Goal: Transaction & Acquisition: Purchase product/service

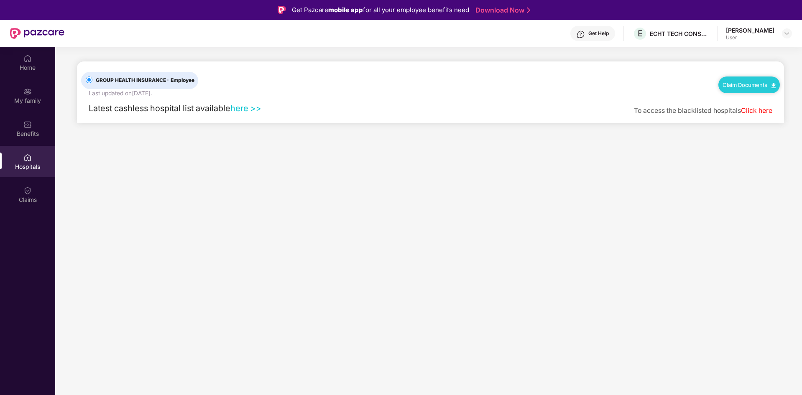
click at [504, 12] on link "Download Now" at bounding box center [502, 10] width 52 height 9
click at [24, 193] on img at bounding box center [27, 191] width 8 height 8
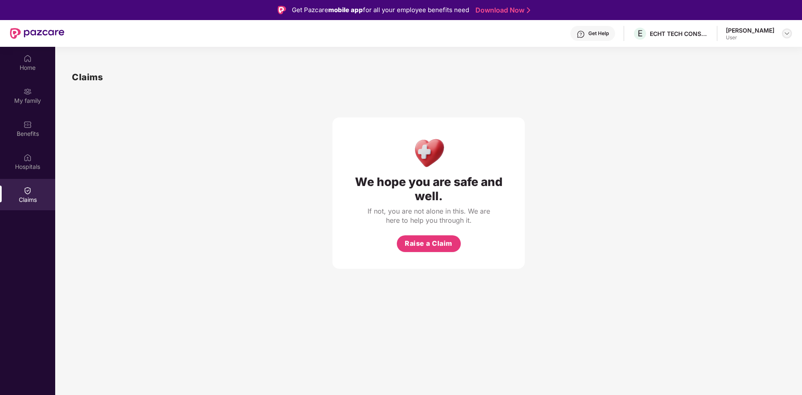
click at [787, 33] on img at bounding box center [787, 33] width 7 height 7
click at [17, 70] on div "Home" at bounding box center [27, 68] width 55 height 8
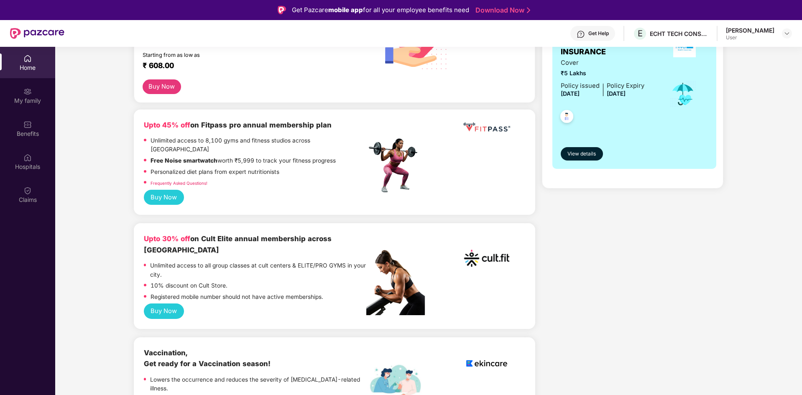
scroll to position [167, 0]
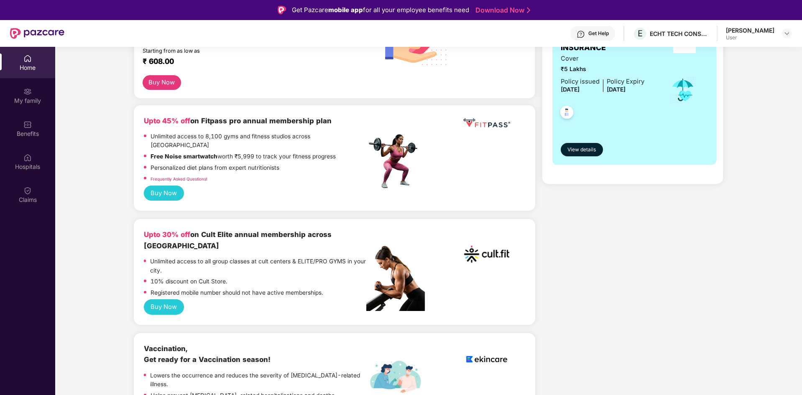
click at [169, 299] on button "Buy Now" at bounding box center [164, 306] width 40 height 15
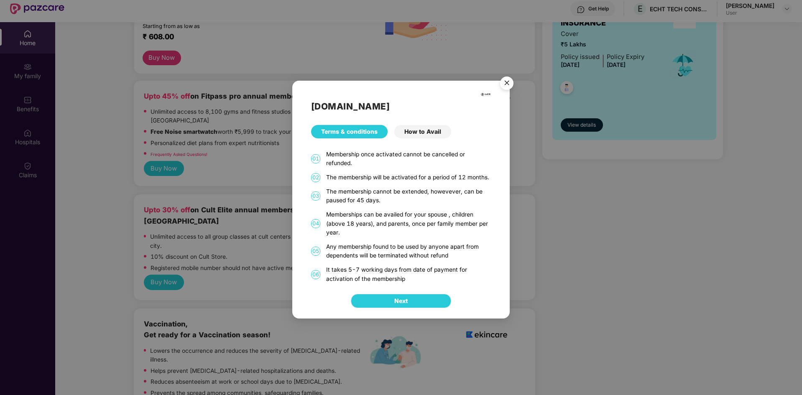
scroll to position [47, 0]
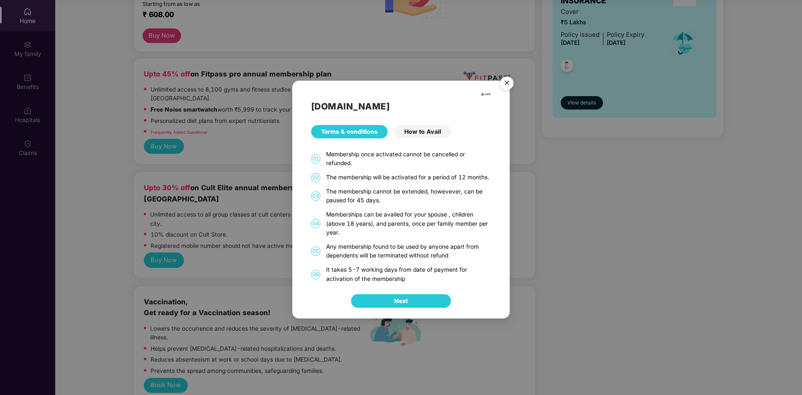
click at [402, 299] on span "Next" at bounding box center [400, 301] width 13 height 9
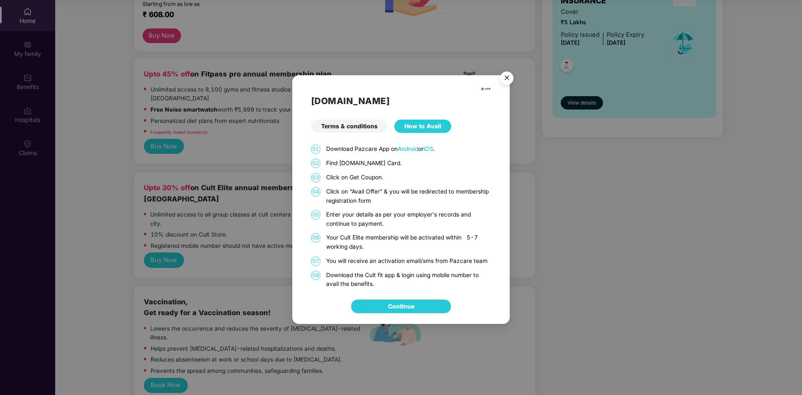
click at [509, 86] on img "Close" at bounding box center [506, 79] width 23 height 23
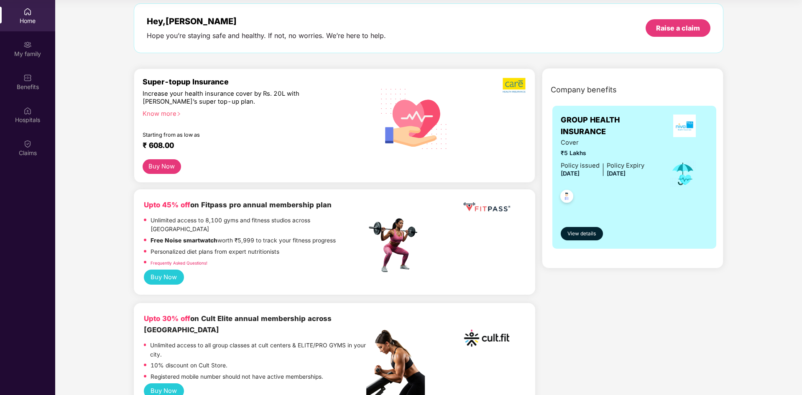
scroll to position [0, 0]
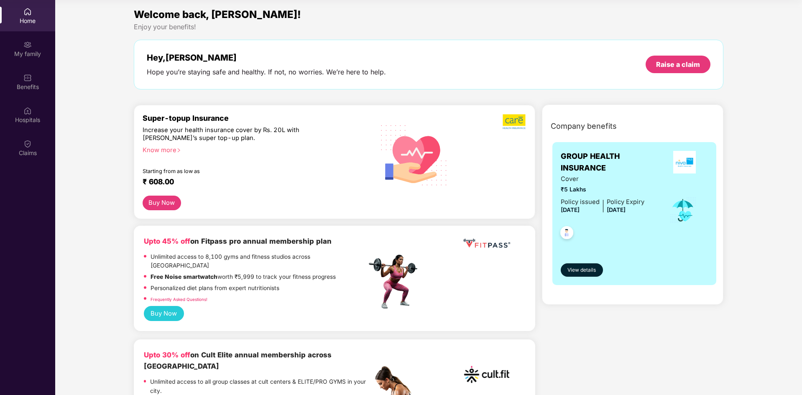
click at [18, 15] on div "Home" at bounding box center [27, 15] width 55 height 31
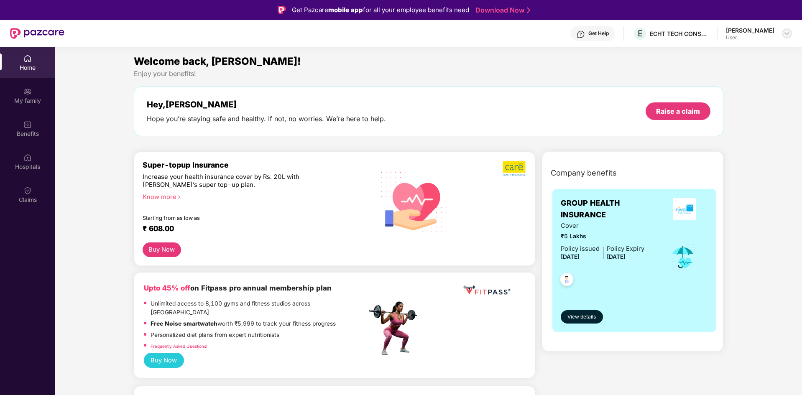
click at [788, 34] on img at bounding box center [787, 33] width 7 height 7
click at [703, 51] on div "Logout" at bounding box center [747, 53] width 109 height 16
